Goal: Information Seeking & Learning: Learn about a topic

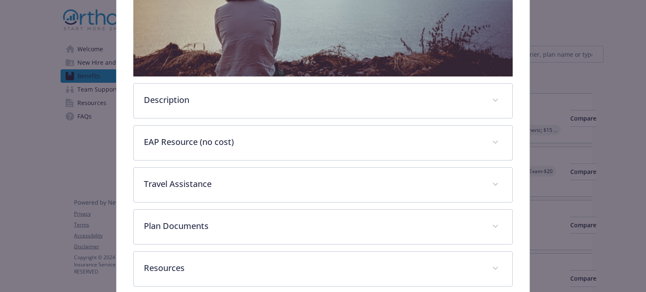
scroll to position [236, 0]
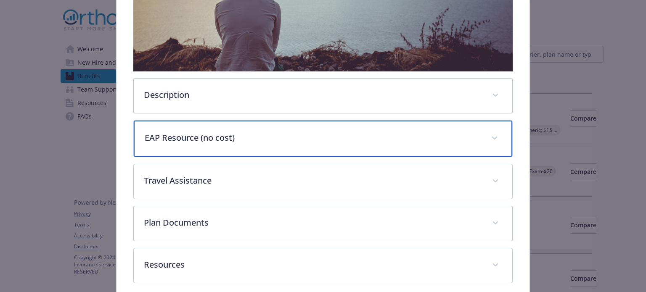
click at [279, 133] on p "EAP Resource (no cost)" at bounding box center [313, 138] width 336 height 13
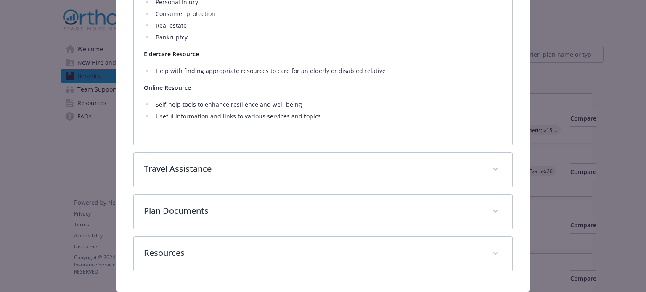
scroll to position [783, 0]
